Goal: Communication & Community: Answer question/provide support

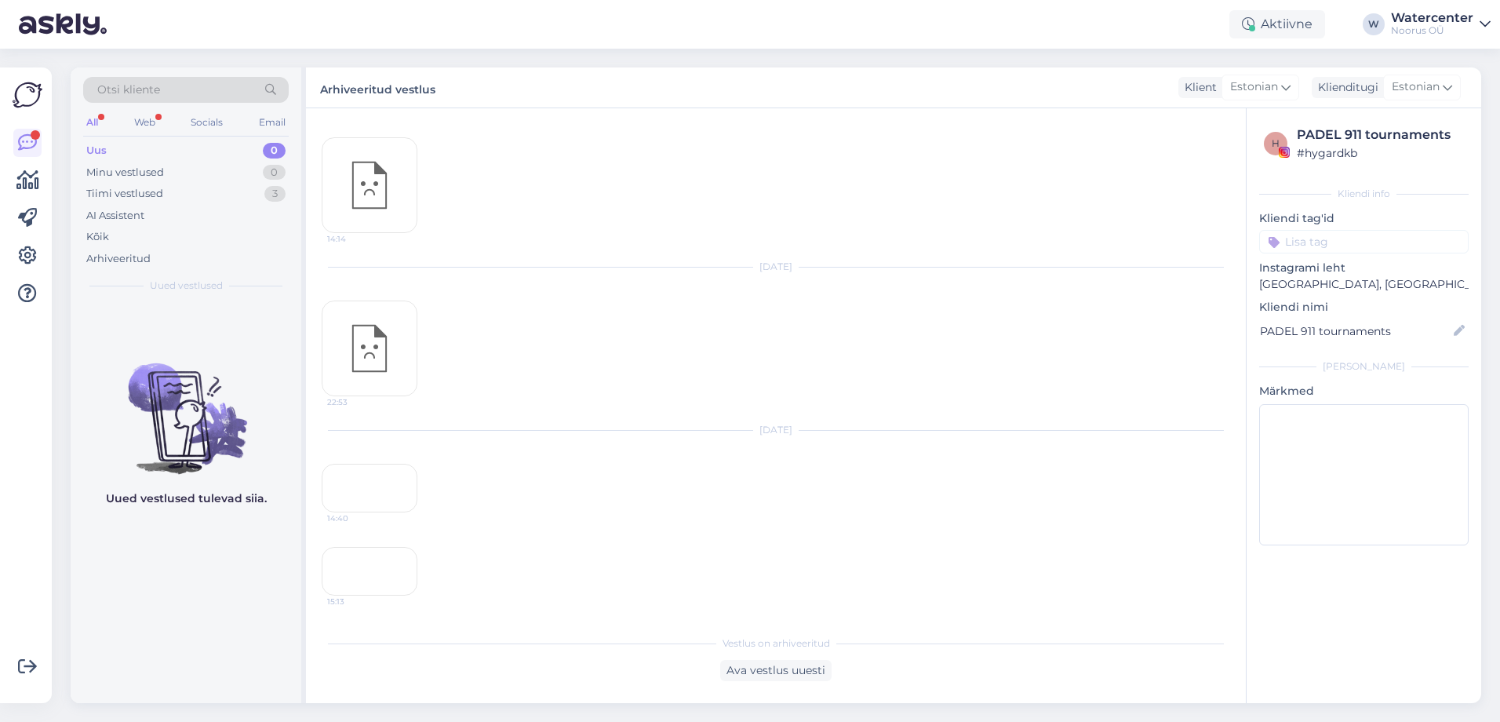
scroll to position [1143, 0]
click at [371, 547] on div "15:13" at bounding box center [370, 571] width 96 height 49
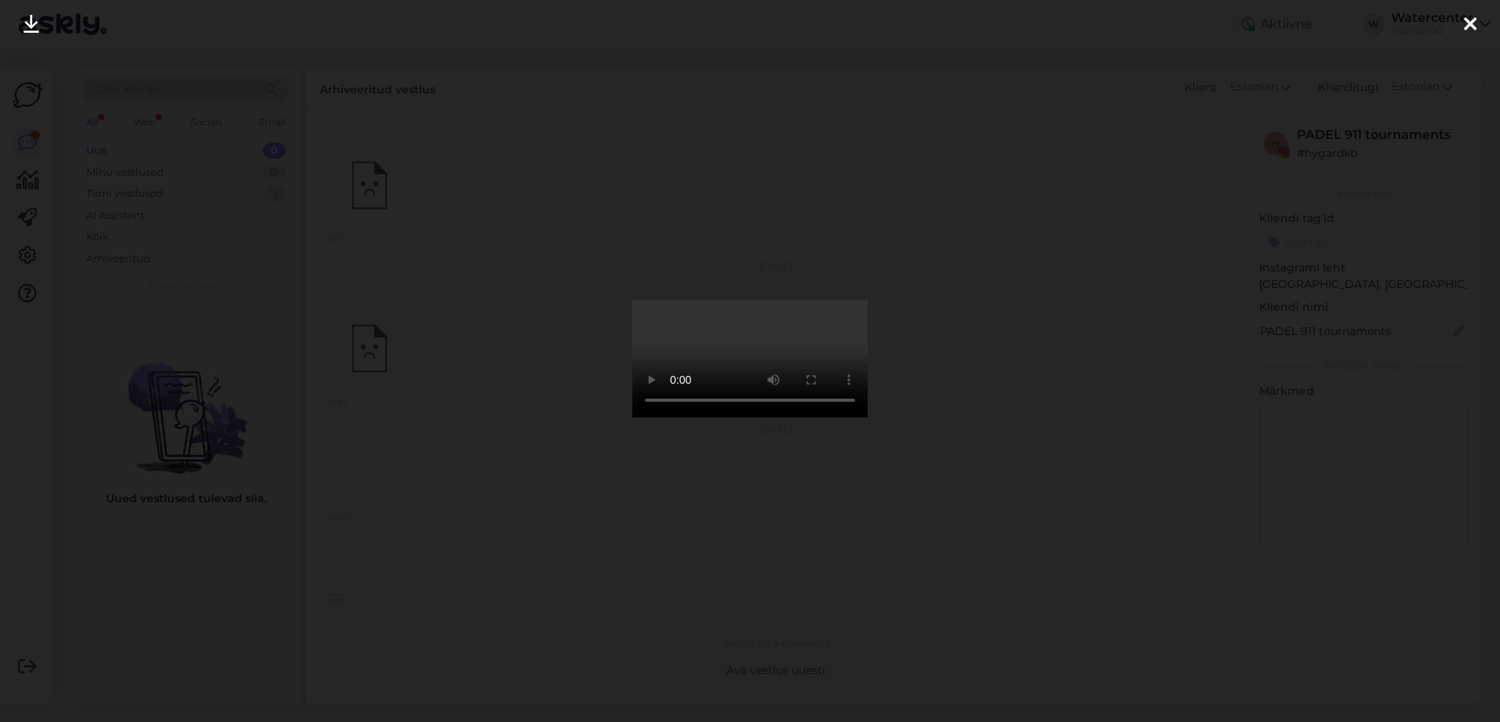
click at [1483, 23] on div at bounding box center [1469, 24] width 31 height 49
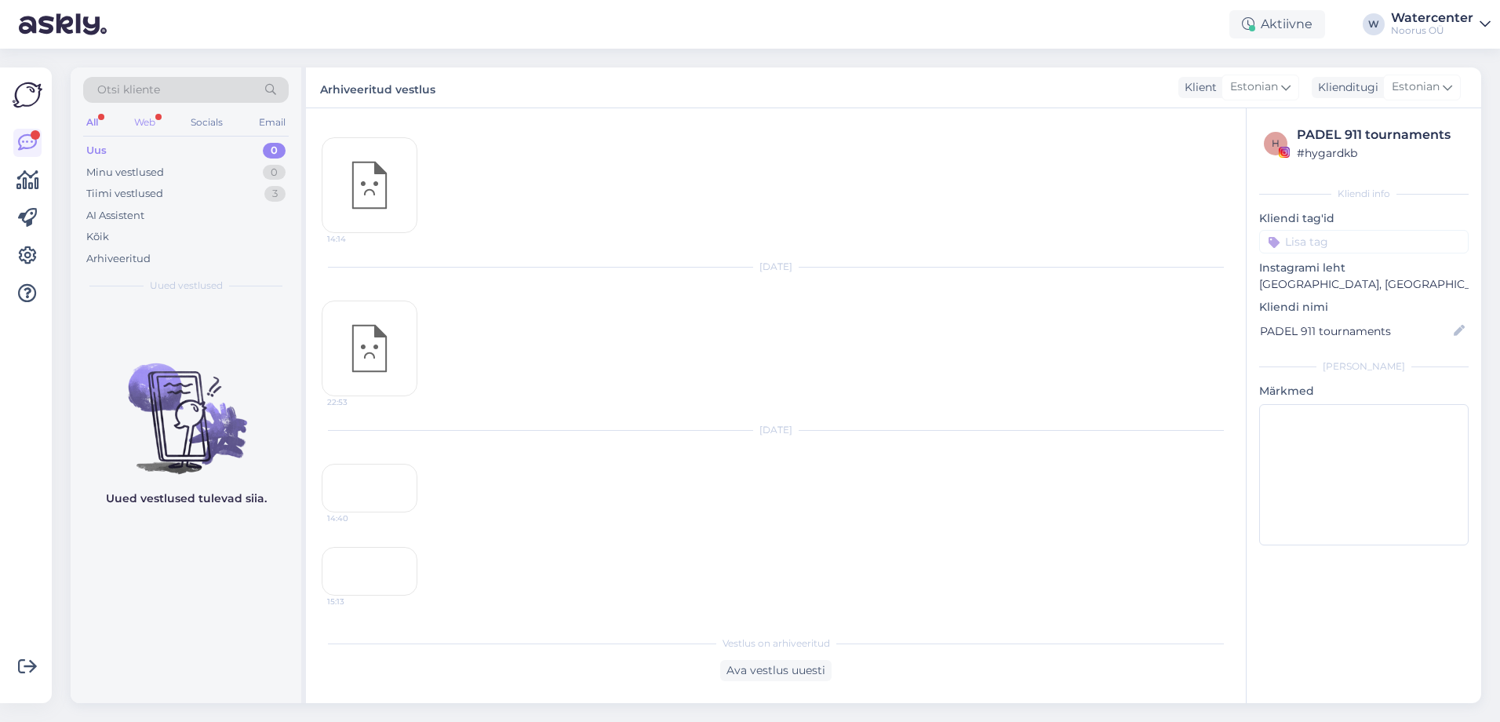
click at [147, 115] on div "Web" at bounding box center [144, 122] width 27 height 20
click at [96, 125] on div "All" at bounding box center [92, 122] width 18 height 20
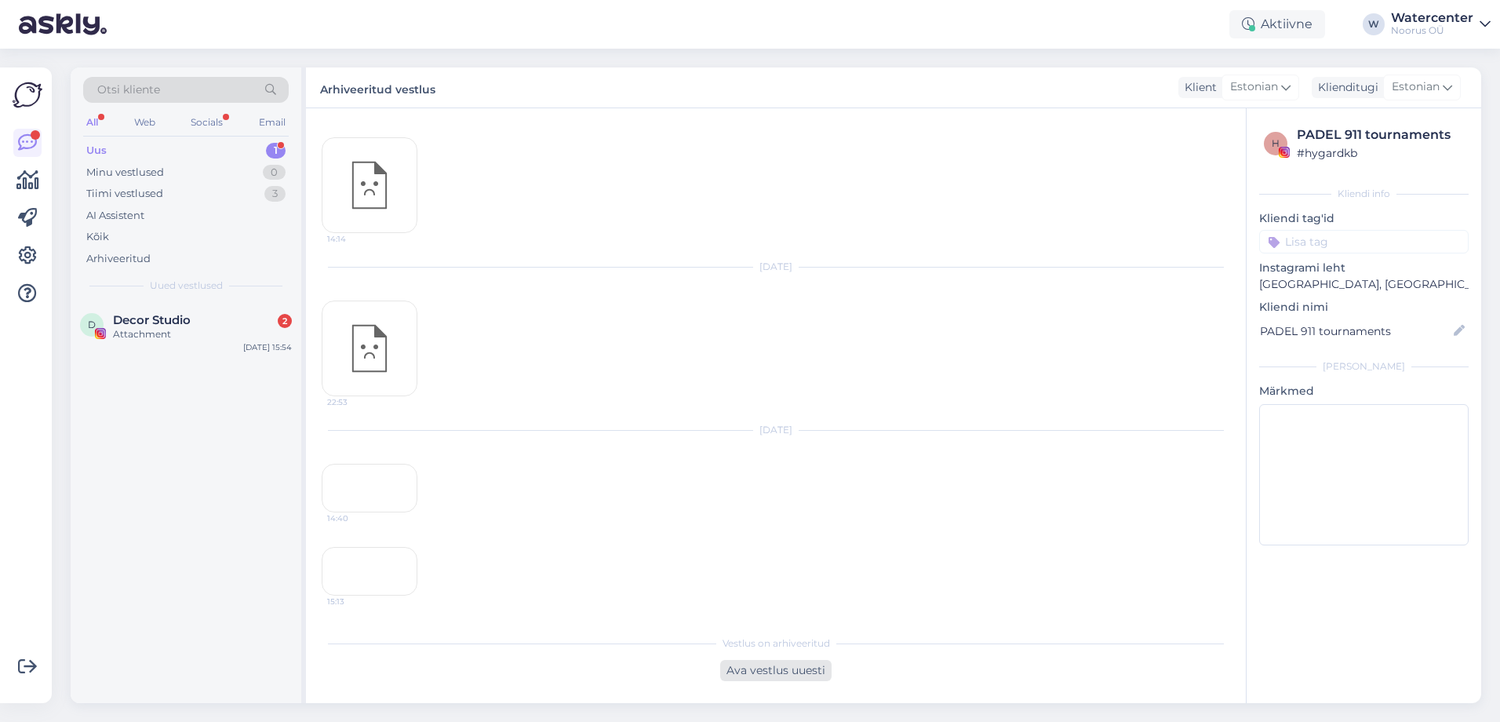
click at [786, 663] on div "Ava vestlus uuesti" at bounding box center [775, 670] width 111 height 21
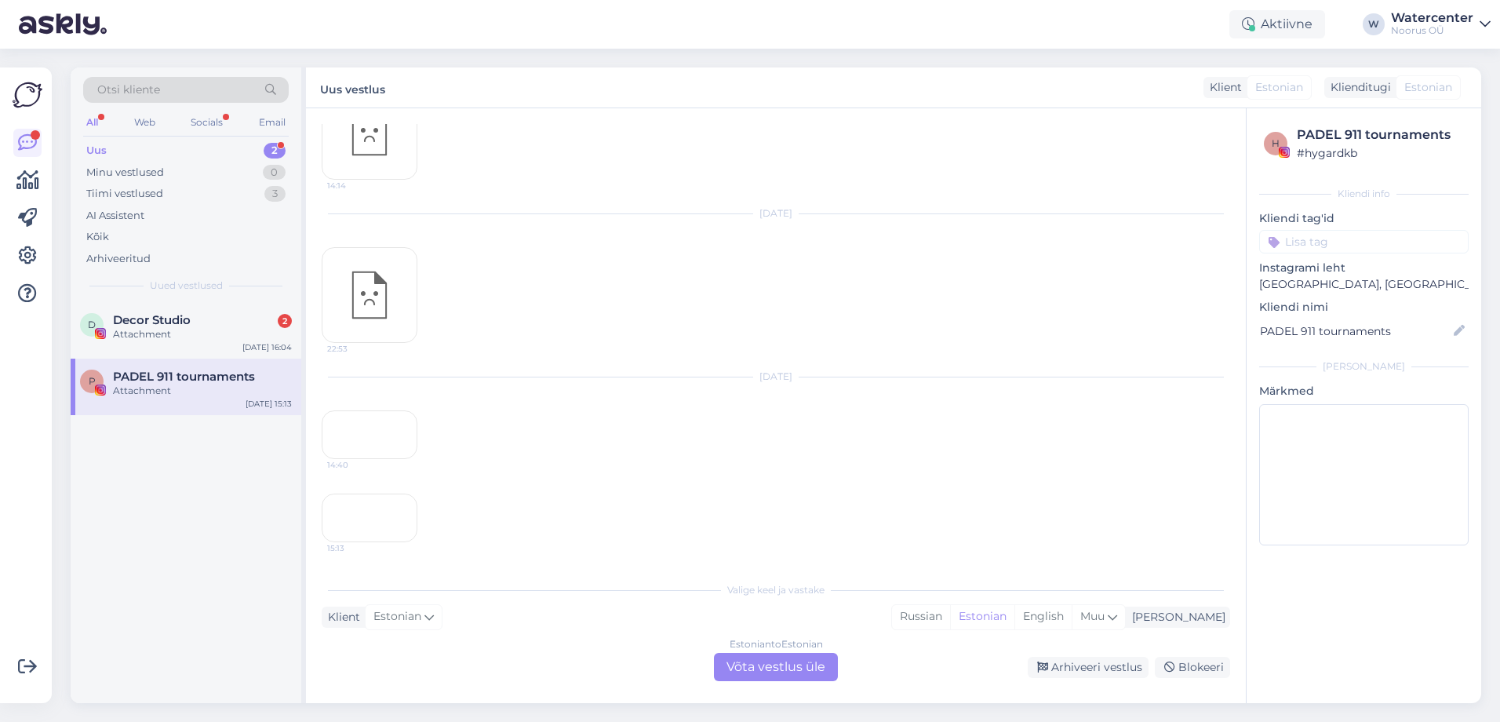
click at [781, 665] on div "Estonian to Estonian Võta vestlus üle" at bounding box center [776, 667] width 124 height 28
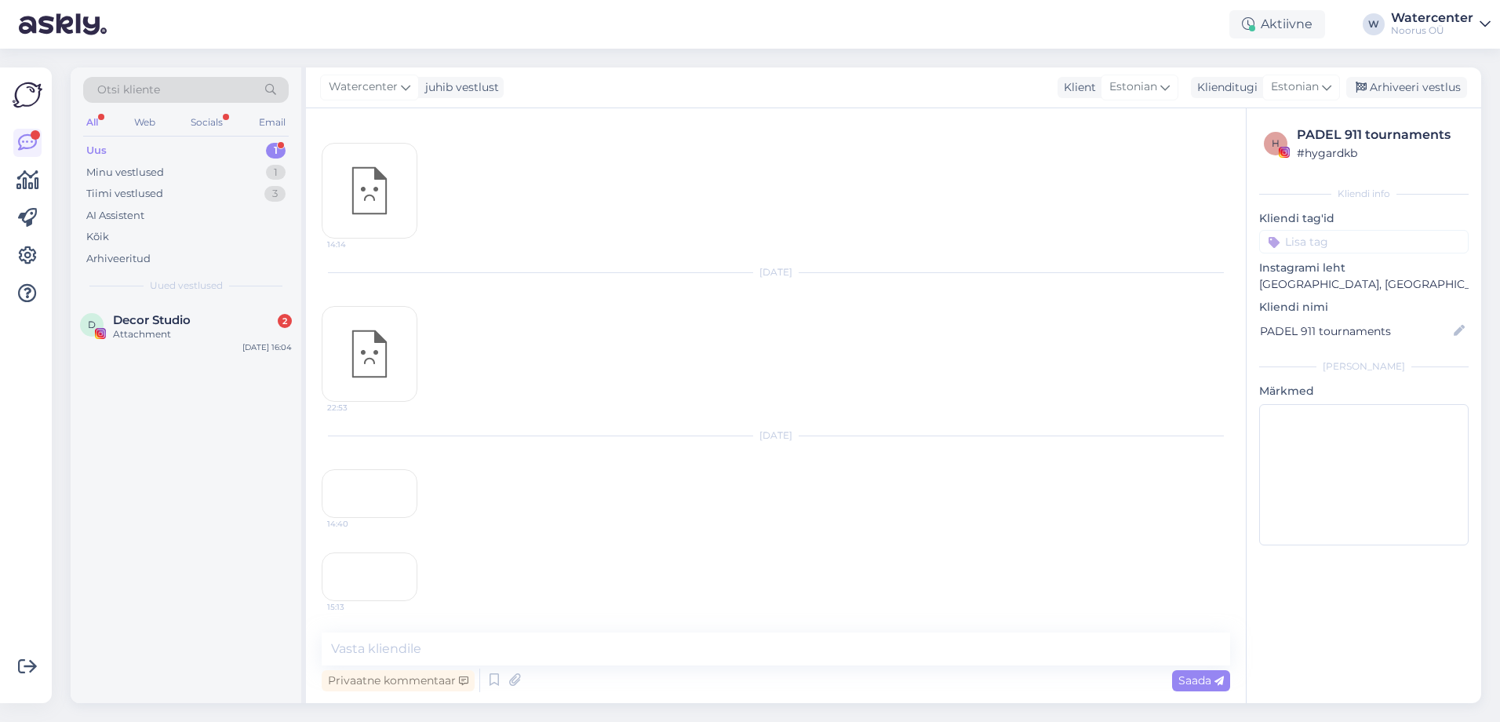
click at [1428, 88] on div "Arhiveeri vestlus" at bounding box center [1406, 87] width 121 height 21
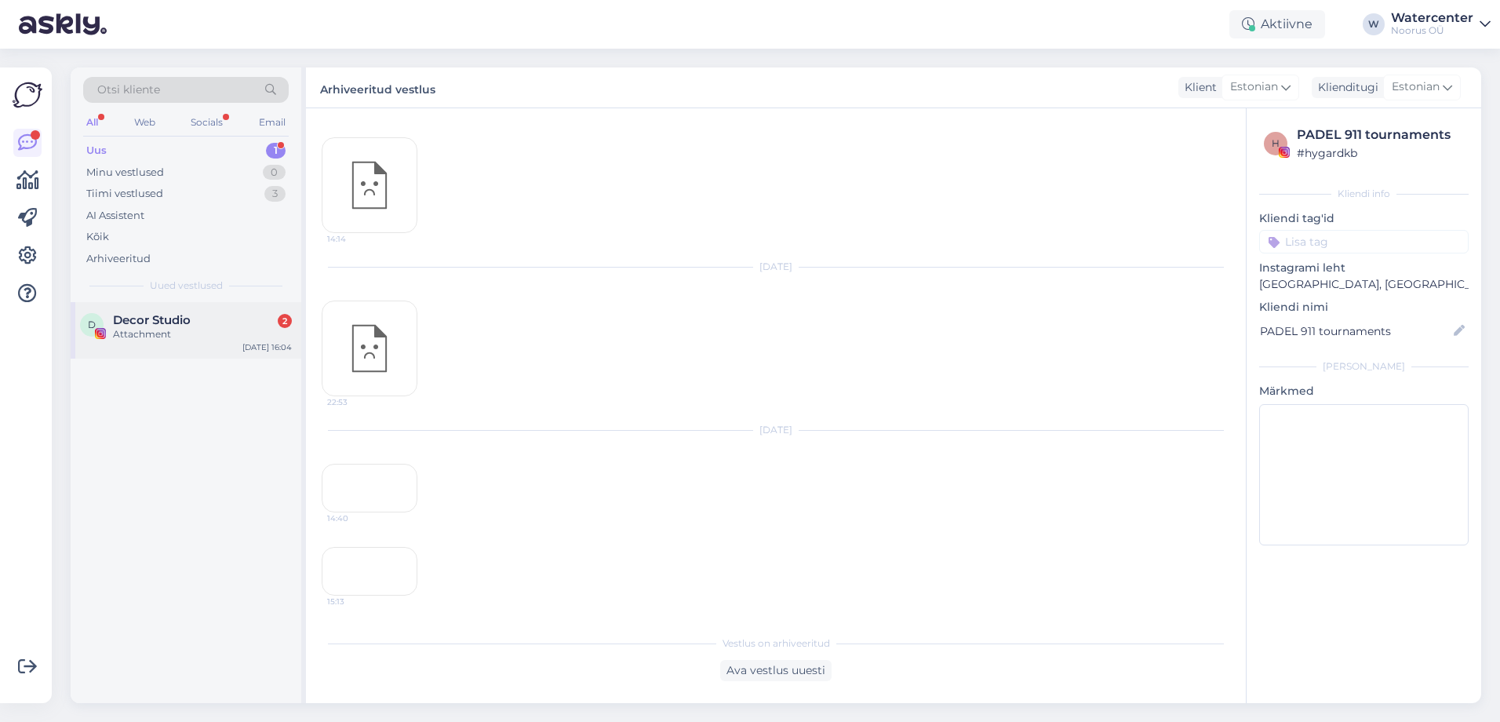
click at [191, 336] on div "Attachment" at bounding box center [202, 334] width 179 height 14
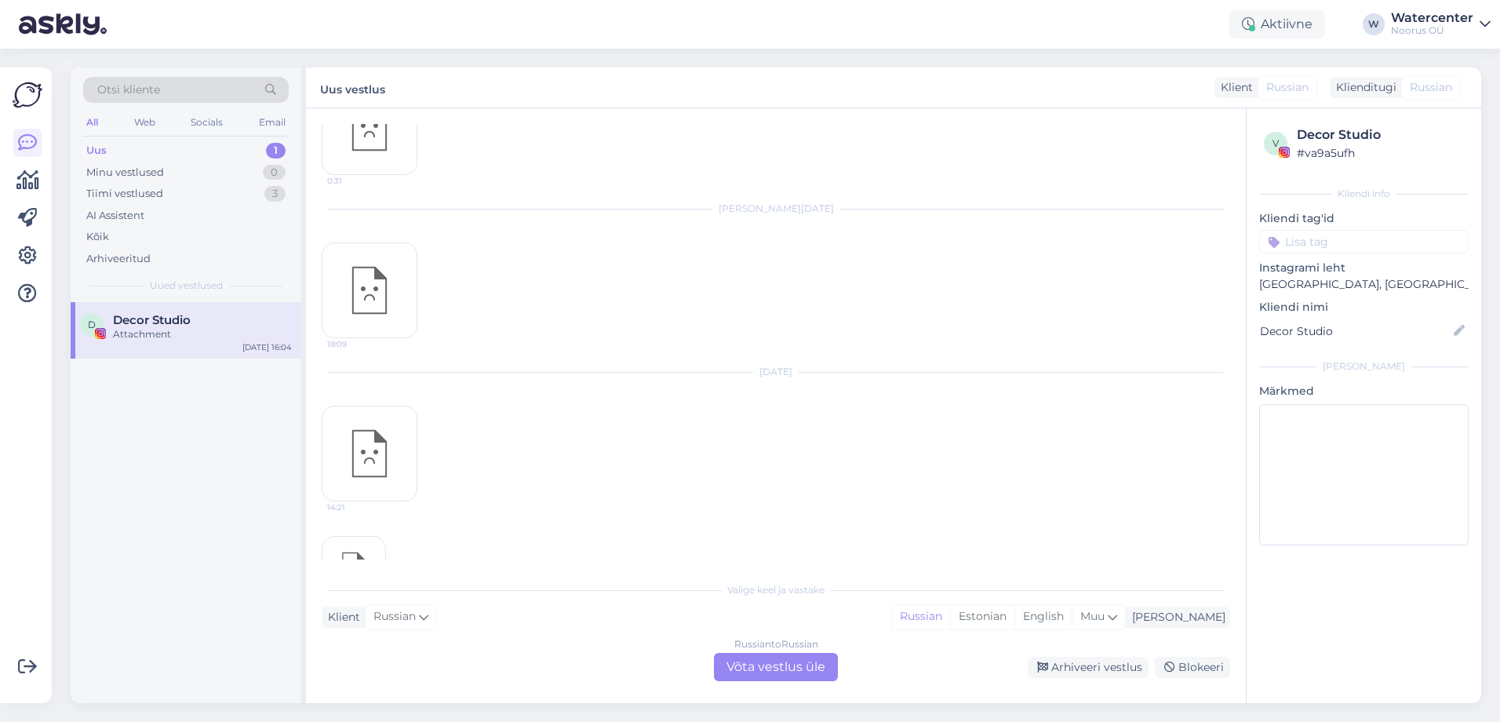
scroll to position [1033, 0]
click at [780, 665] on div "Russian to Russian Võta vestlus üle" at bounding box center [776, 667] width 124 height 28
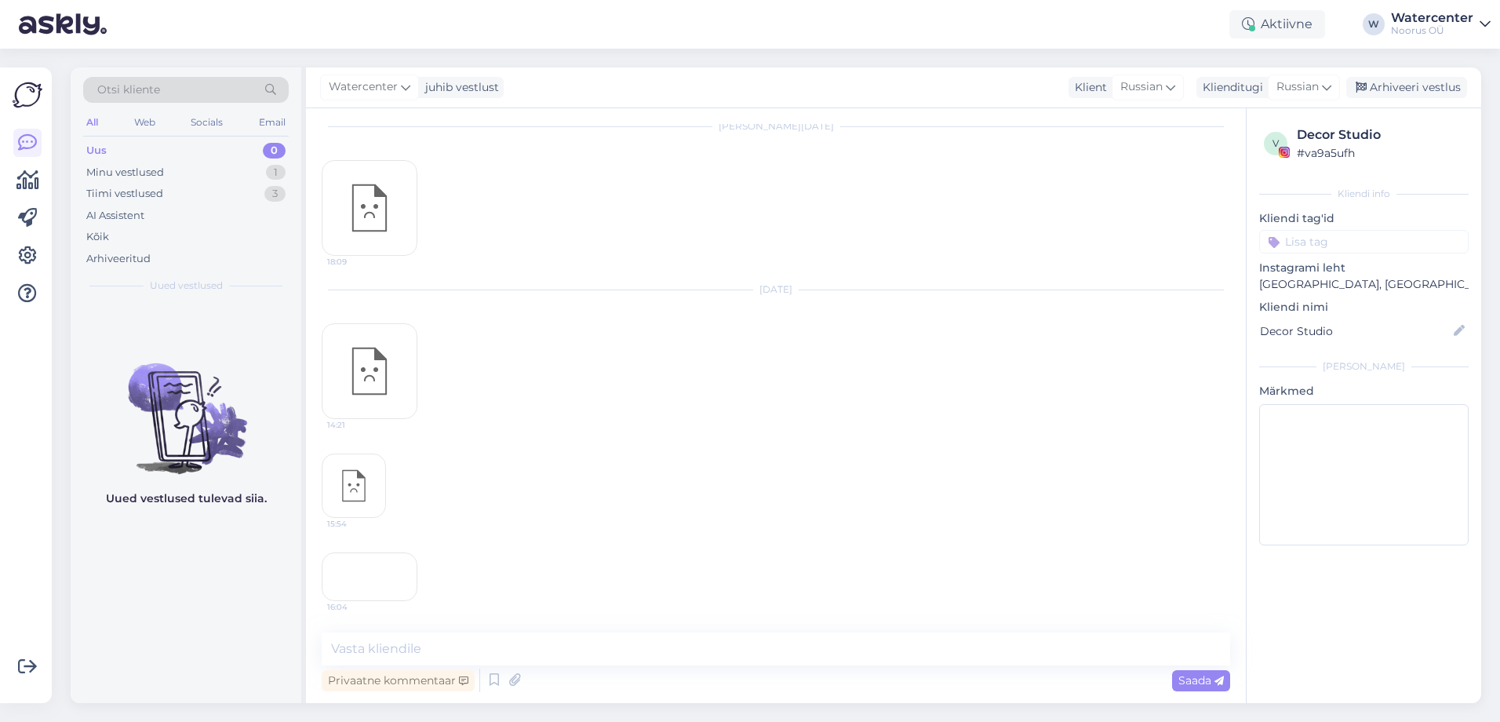
click at [1416, 80] on div "Arhiveeri vestlus" at bounding box center [1406, 87] width 121 height 21
